Goal: Feedback & Contribution: Contribute content

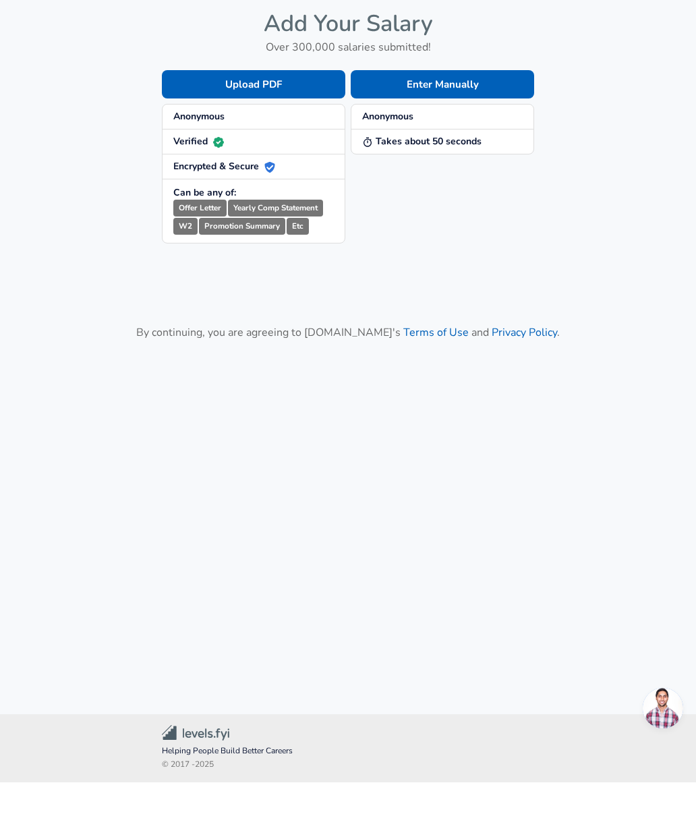
click at [502, 127] on button "Enter Manually" at bounding box center [442, 141] width 183 height 28
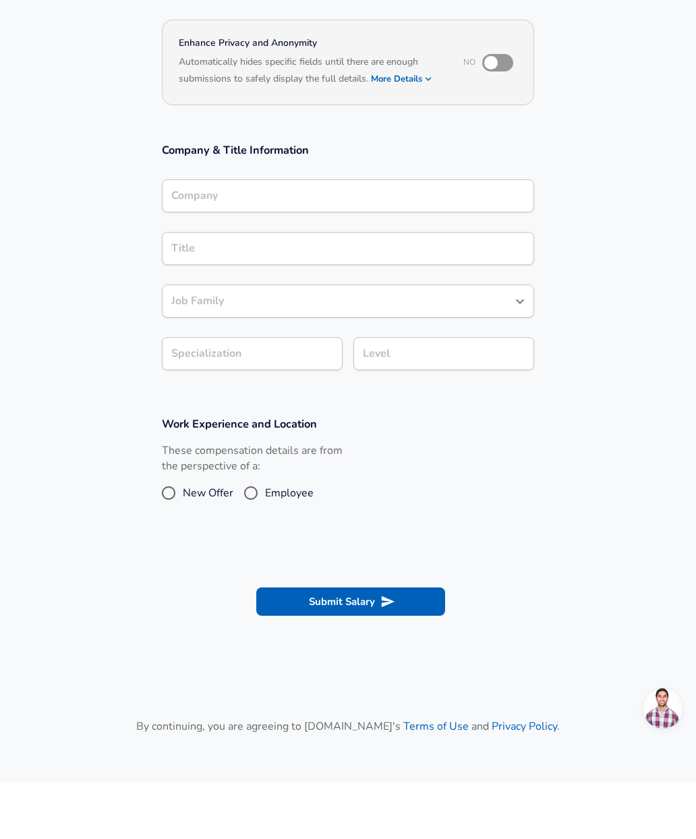
click at [465, 242] on input "Company" at bounding box center [348, 252] width 360 height 21
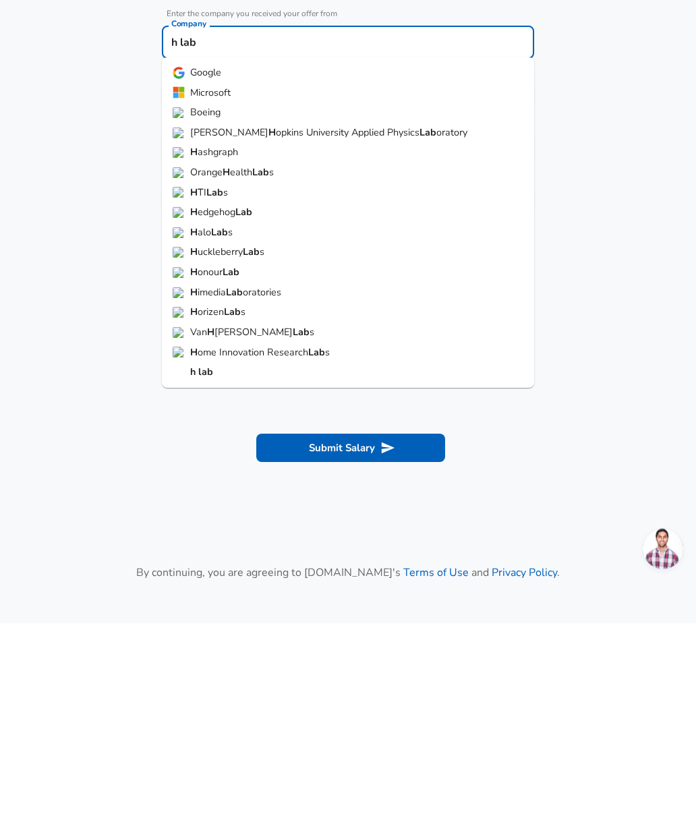
click at [205, 581] on strong "lab" at bounding box center [205, 587] width 15 height 13
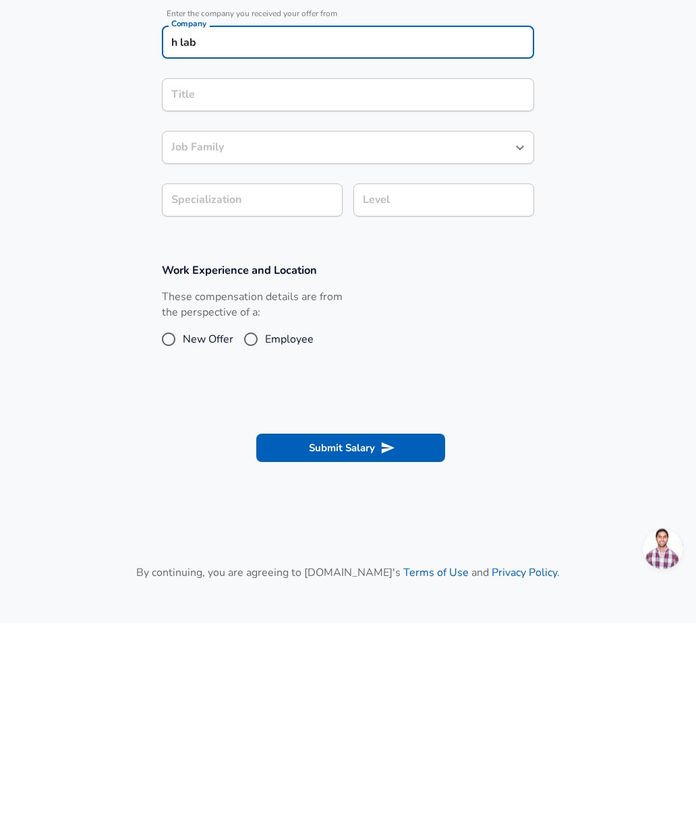
type input "h lab"
click at [440, 199] on div "Company & Title Information Enter the company you received your offer from Comp…" at bounding box center [348, 320] width 405 height 243
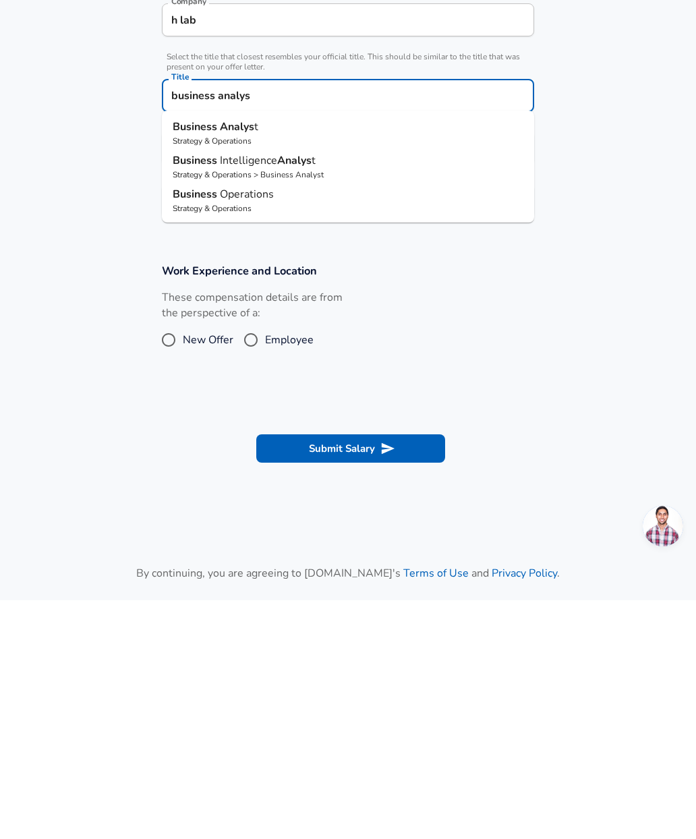
click at [330, 357] on p "Business Analys t" at bounding box center [348, 365] width 351 height 16
type input "Business Analyst"
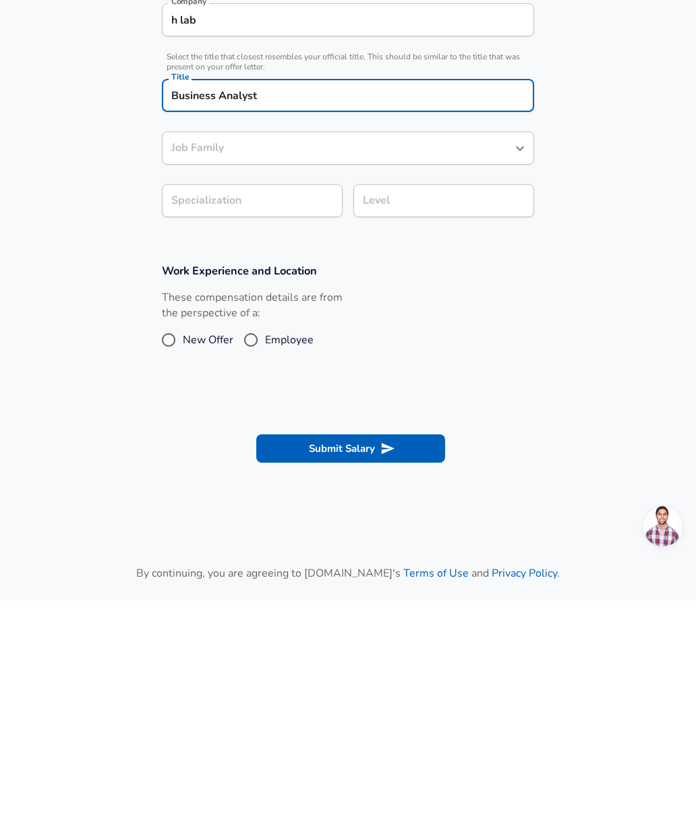
type input "Business Analyst"
click at [297, 423] on input "Specialization" at bounding box center [252, 439] width 181 height 33
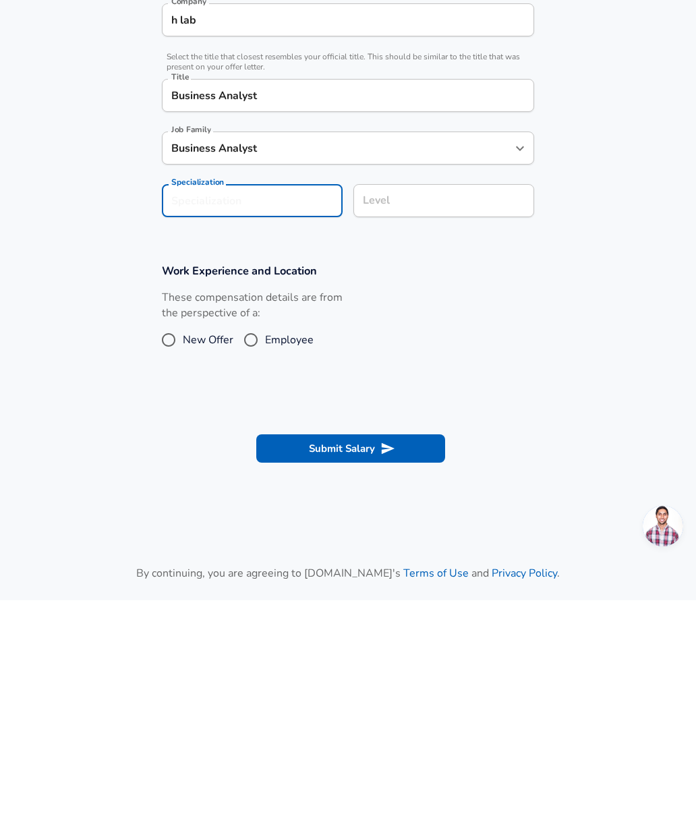
scroll to position [22, 0]
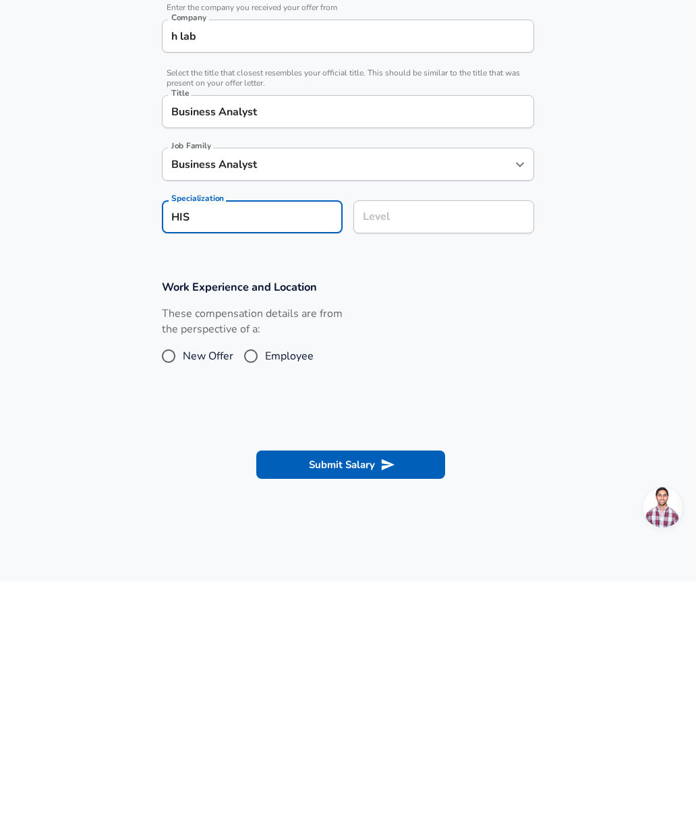
type input "HIS"
click at [476, 447] on div "Level Level" at bounding box center [438, 473] width 191 height 53
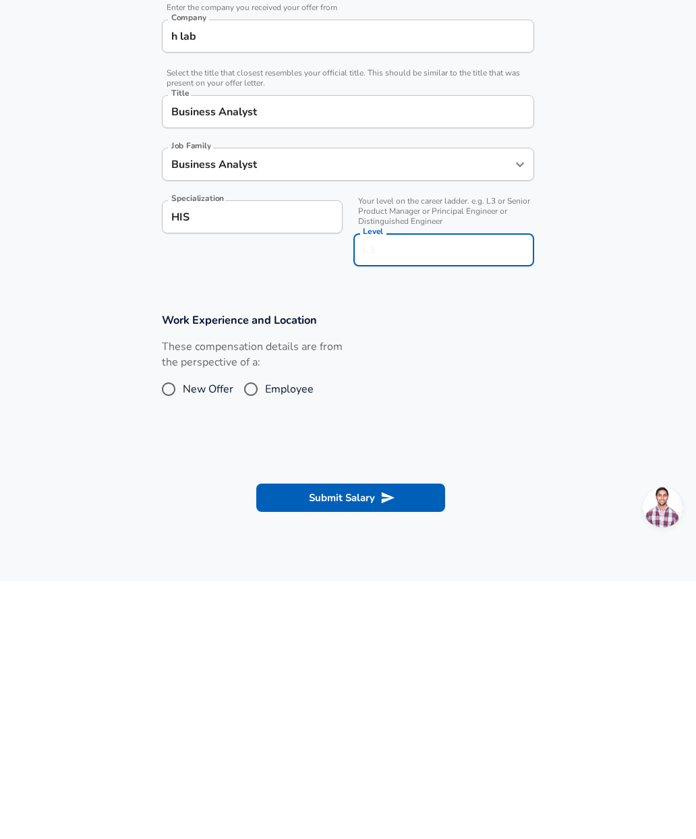
scroll to position [49, 0]
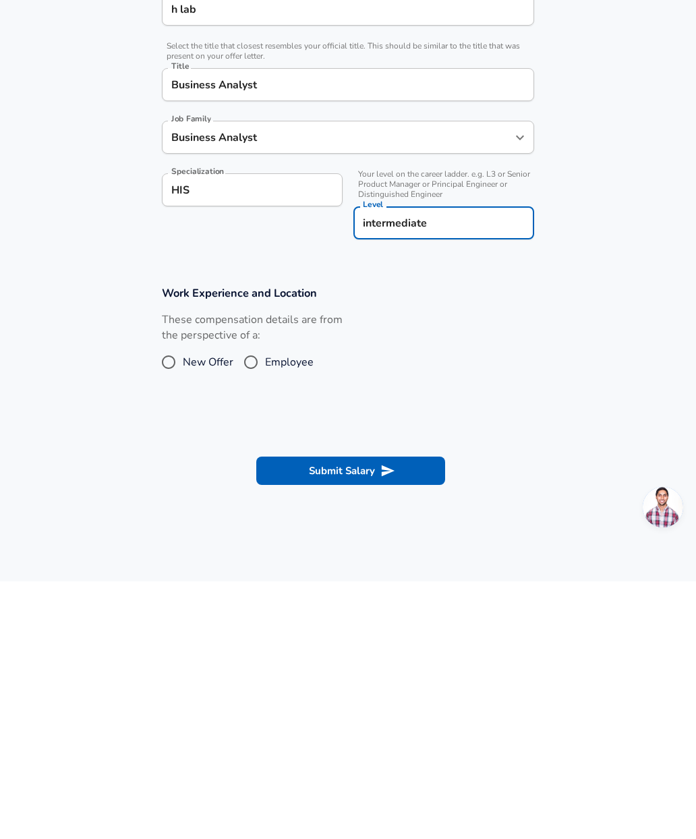
type input "intermediate"
click at [272, 612] on span "Employee" at bounding box center [289, 620] width 49 height 16
click at [265, 609] on input "Employee" at bounding box center [251, 620] width 28 height 22
radio input "true"
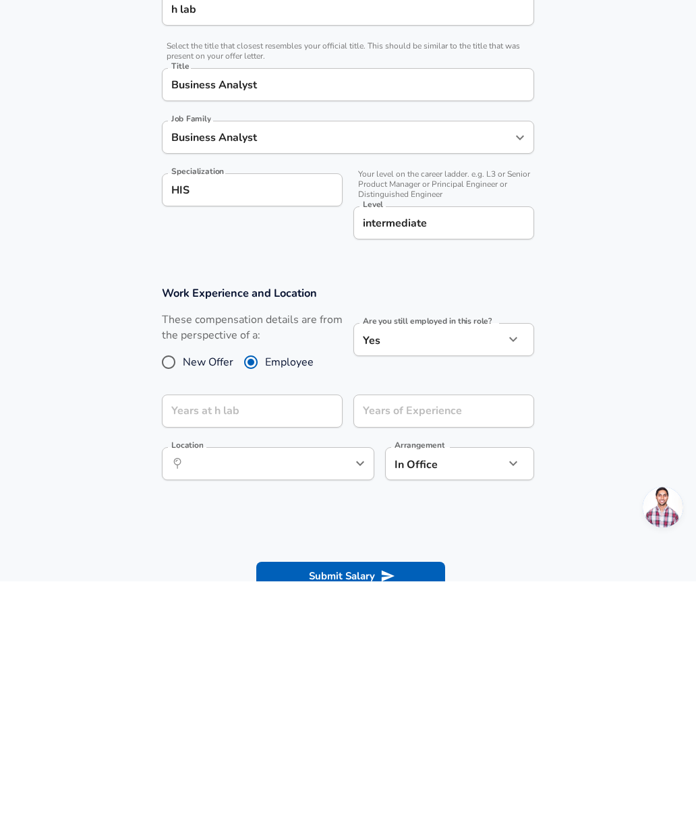
scroll to position [251, 0]
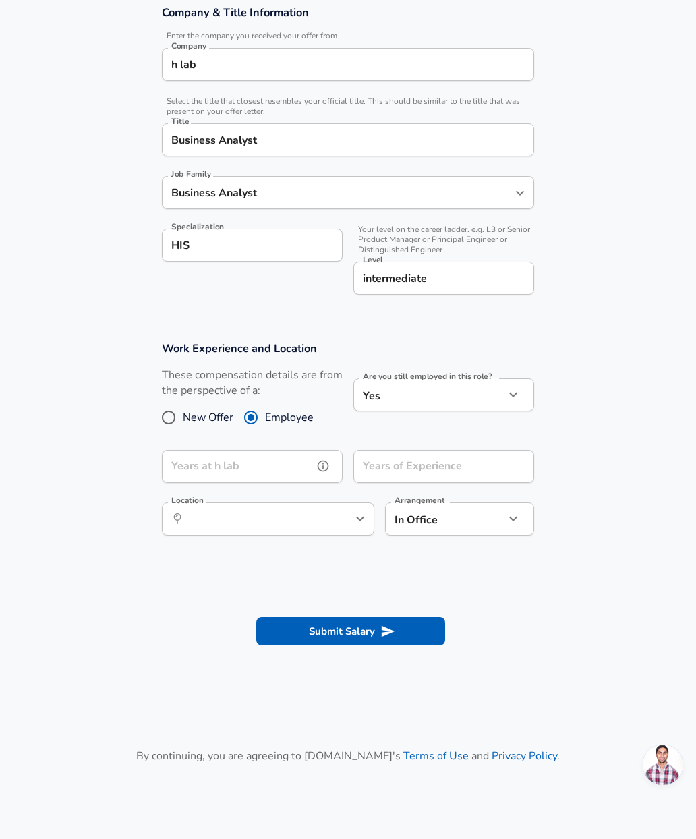
click at [287, 458] on input "Years at h lab" at bounding box center [237, 466] width 151 height 33
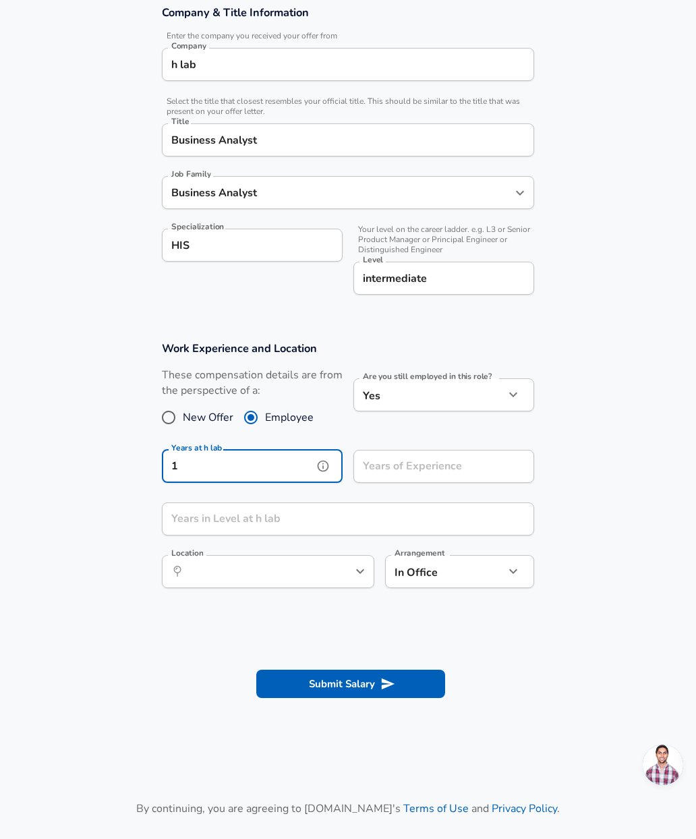
type input "1"
click at [479, 463] on input "Years of Experience" at bounding box center [428, 466] width 151 height 33
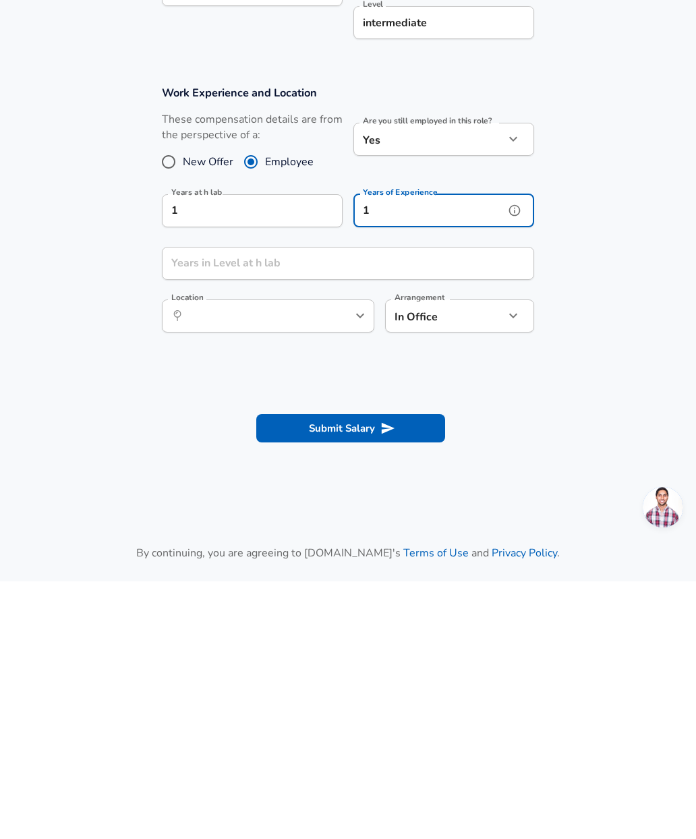
scroll to position [249, 0]
type input "1"
click at [381, 678] on icon "submit" at bounding box center [387, 685] width 15 height 15
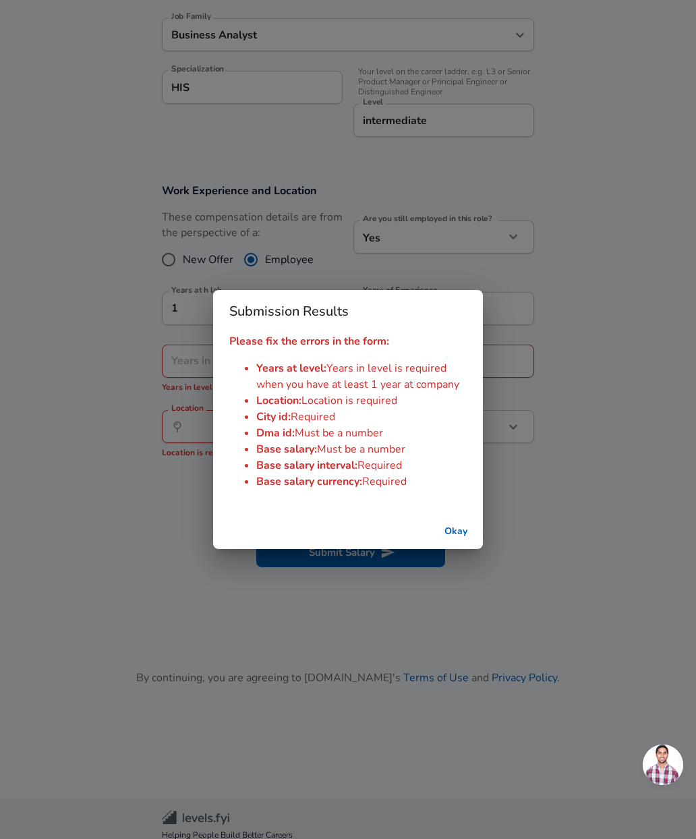
click at [457, 539] on button "Okay" at bounding box center [455, 531] width 43 height 25
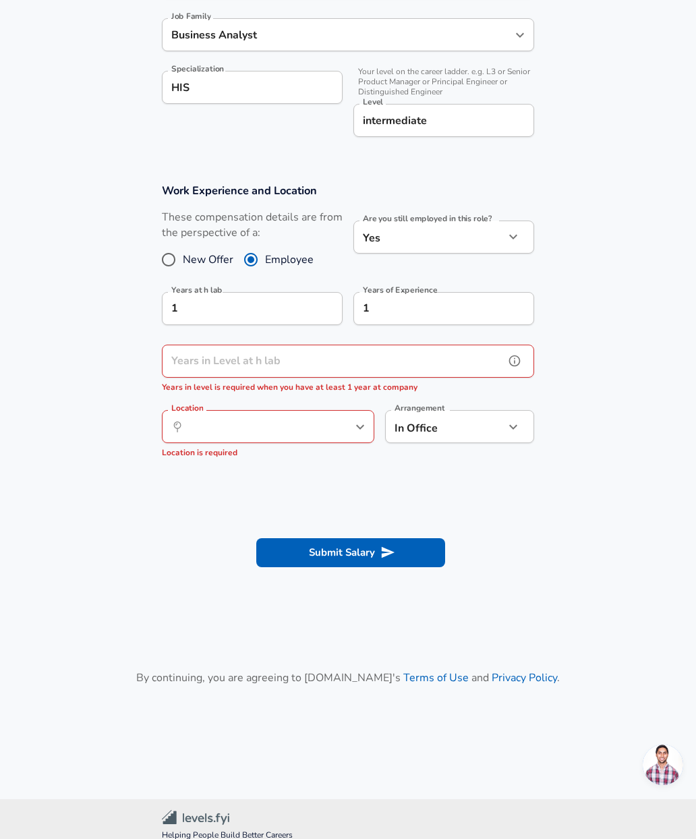
click at [324, 350] on input "Years in Level at h lab" at bounding box center [333, 361] width 343 height 33
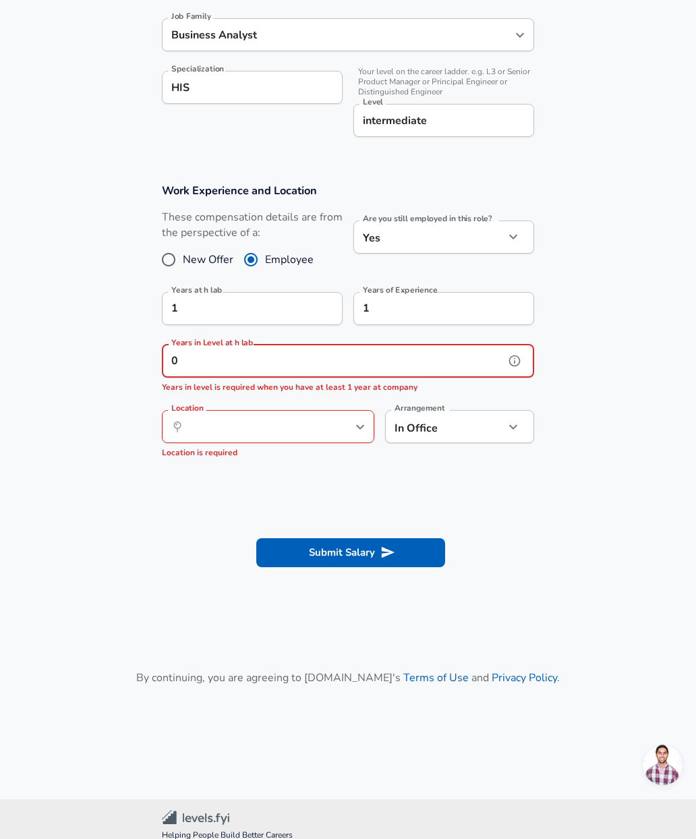
scroll to position [396, 0]
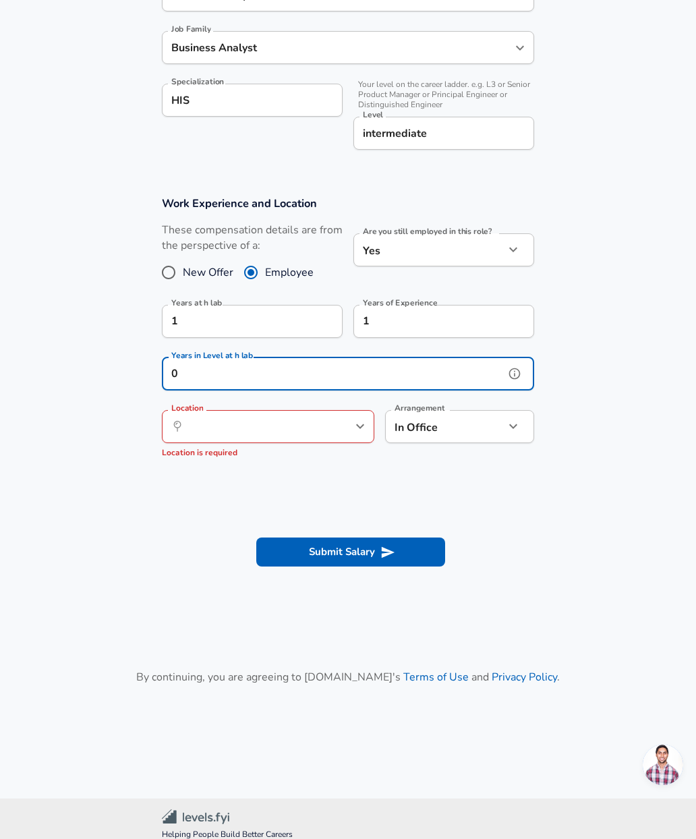
type input "0"
click at [305, 421] on input "Location" at bounding box center [253, 426] width 138 height 21
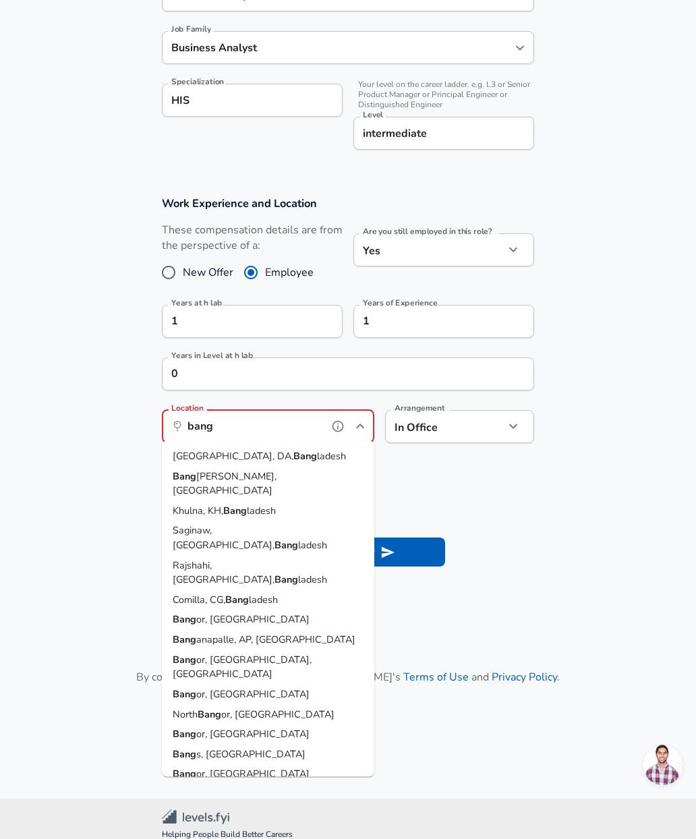
click at [255, 475] on span "[PERSON_NAME], [GEOGRAPHIC_DATA]" at bounding box center [225, 483] width 104 height 28
type input "[GEOGRAPHIC_DATA], BM, [GEOGRAPHIC_DATA]"
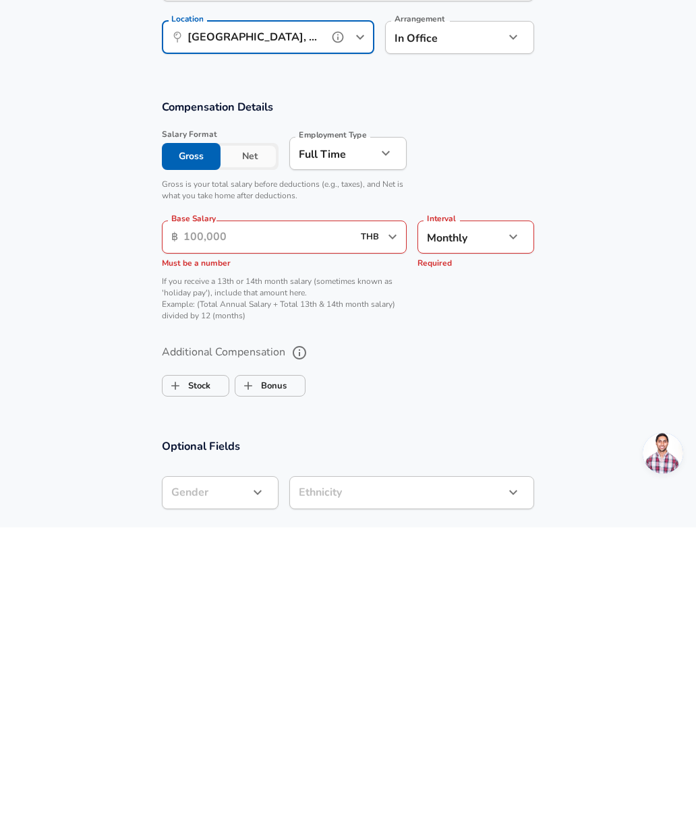
scroll to position [474, 0]
click at [277, 531] on input "Base Salary" at bounding box center [267, 547] width 169 height 33
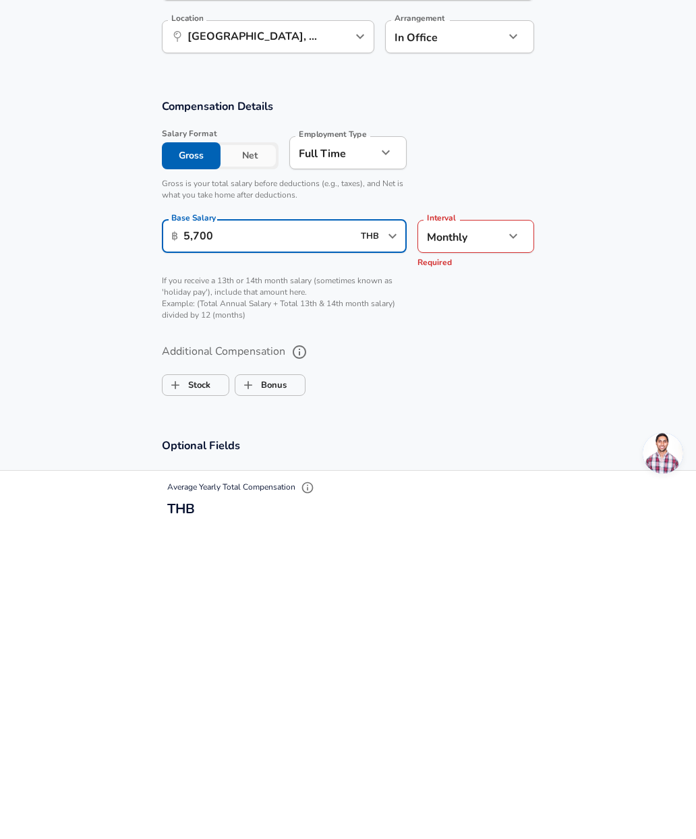
type input "57,000"
click at [630, 410] on section "Compensation Details Salary Format Gross Net Employment Type [DEMOGRAPHIC_DATA]…" at bounding box center [348, 525] width 696 height 231
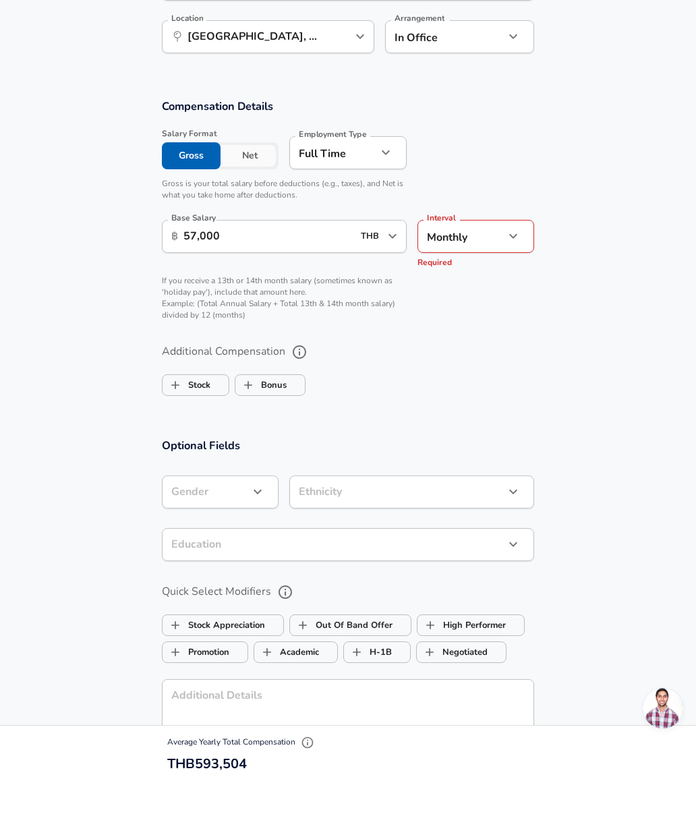
click at [490, 275] on li "Monthly" at bounding box center [475, 285] width 117 height 20
click at [617, 187] on section "Compensation Details Salary Format Gross Net Employment Type [DEMOGRAPHIC_DATA]…" at bounding box center [348, 270] width 696 height 231
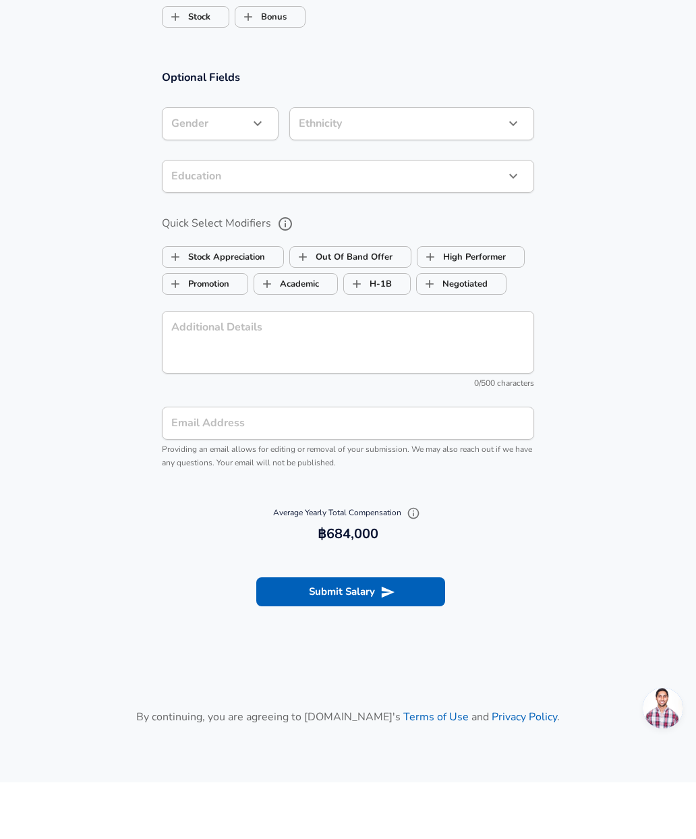
scroll to position [1086, 0]
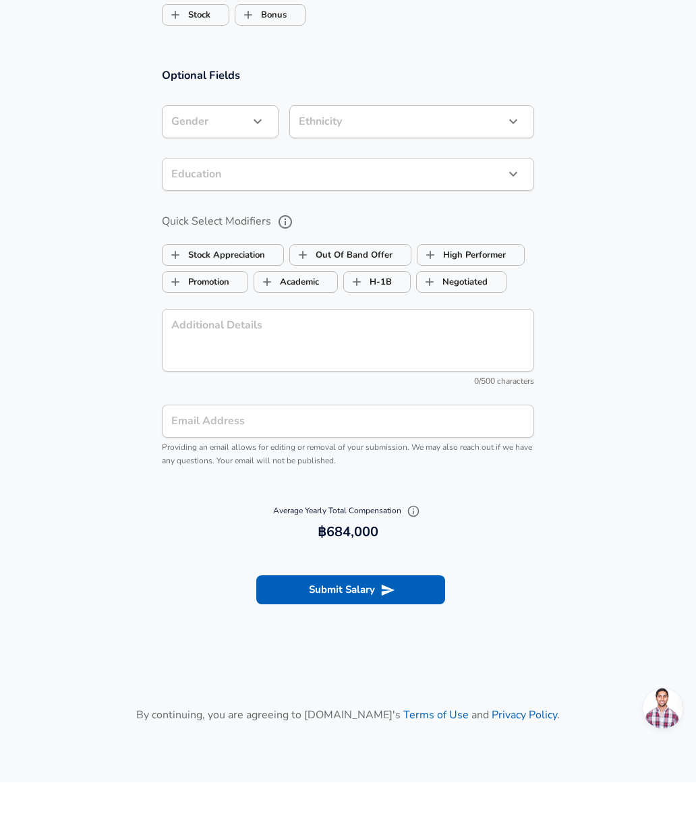
click at [406, 632] on button "Submit Salary" at bounding box center [350, 646] width 189 height 28
